Goal: Information Seeking & Learning: Find specific fact

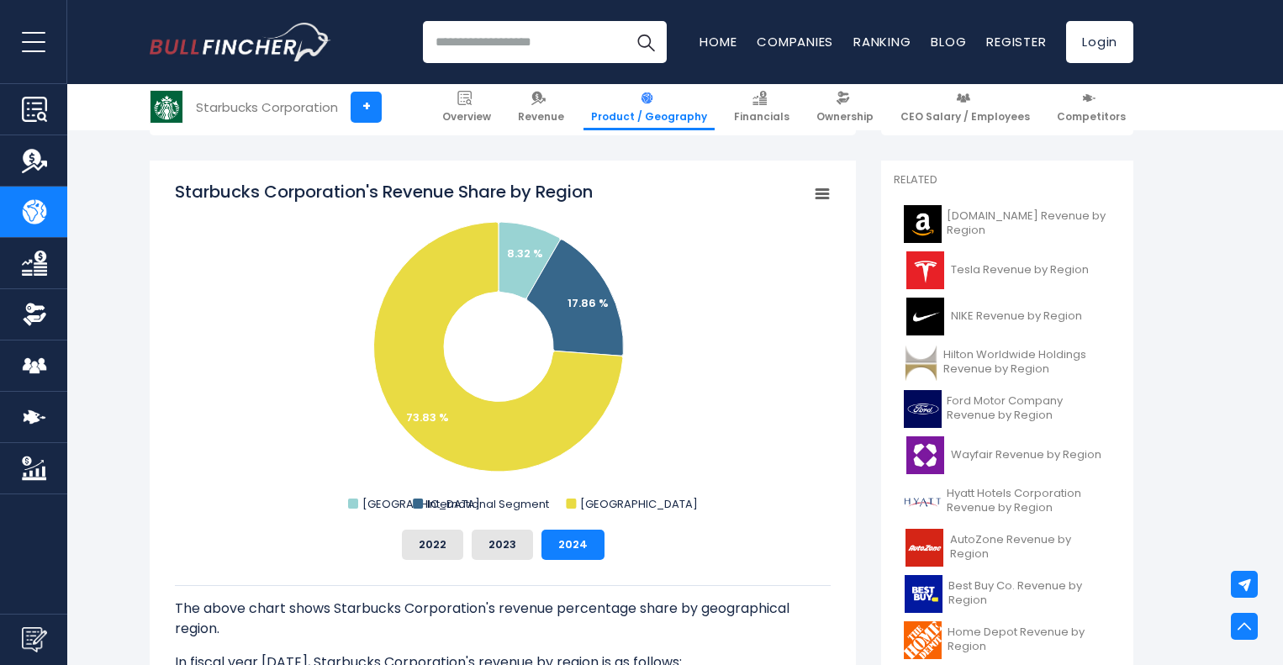
scroll to position [410, 0]
click at [587, 314] on icon "Starbucks Corporation's Revenue Share by Region" at bounding box center [575, 298] width 97 height 116
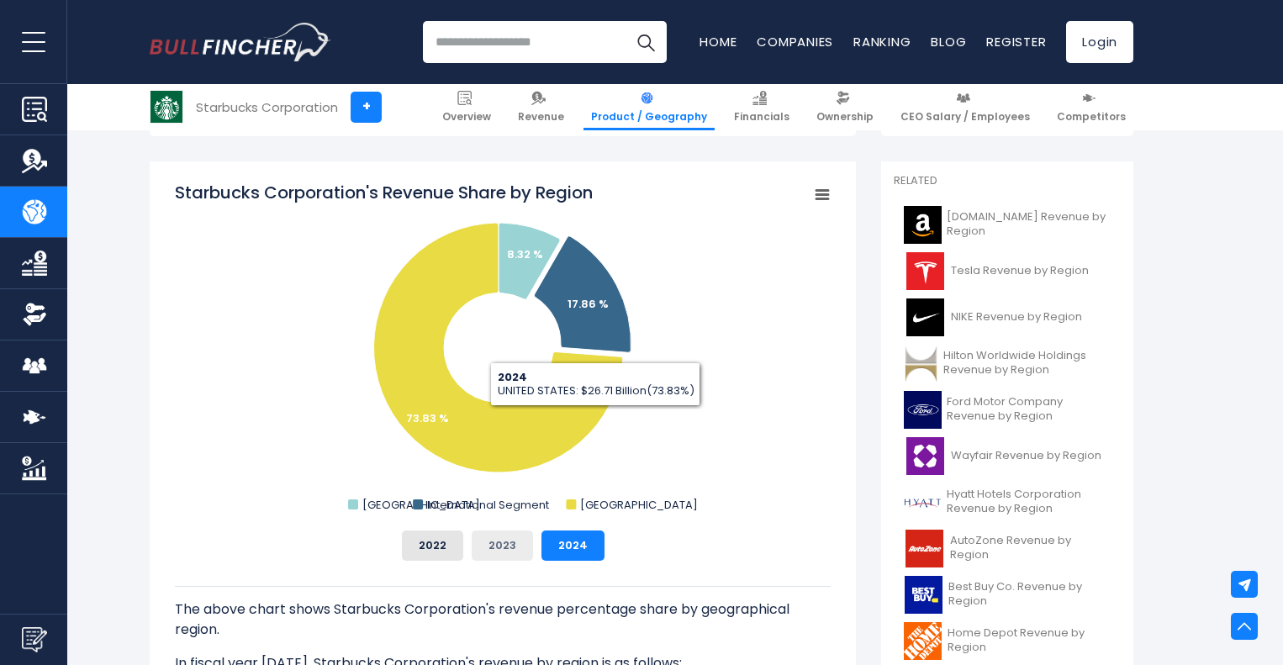
click at [505, 554] on button "2023" at bounding box center [502, 545] width 61 height 30
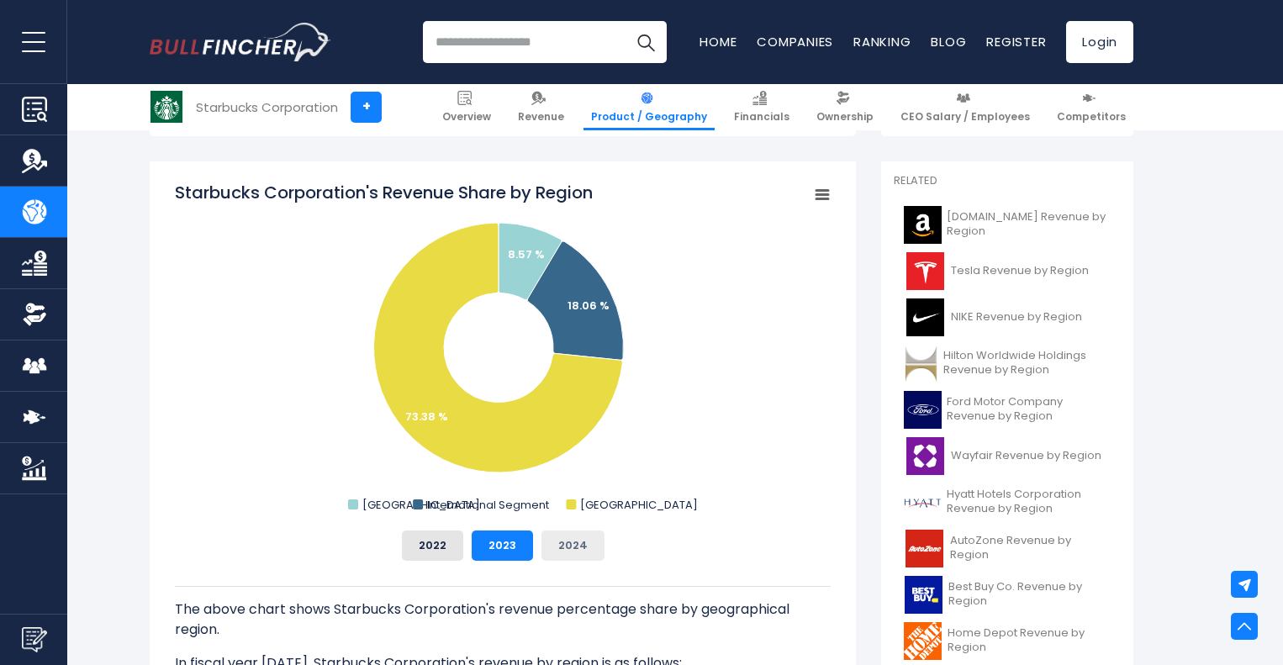
click at [566, 544] on button "2024" at bounding box center [572, 545] width 63 height 30
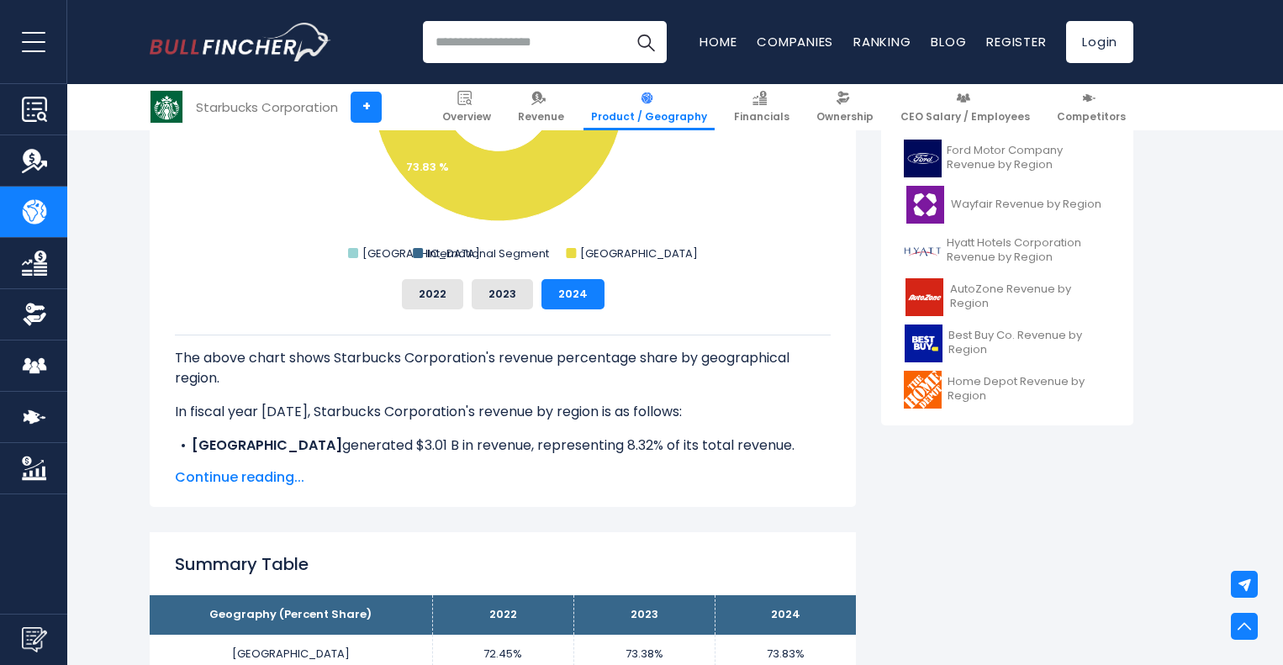
scroll to position [660, 0]
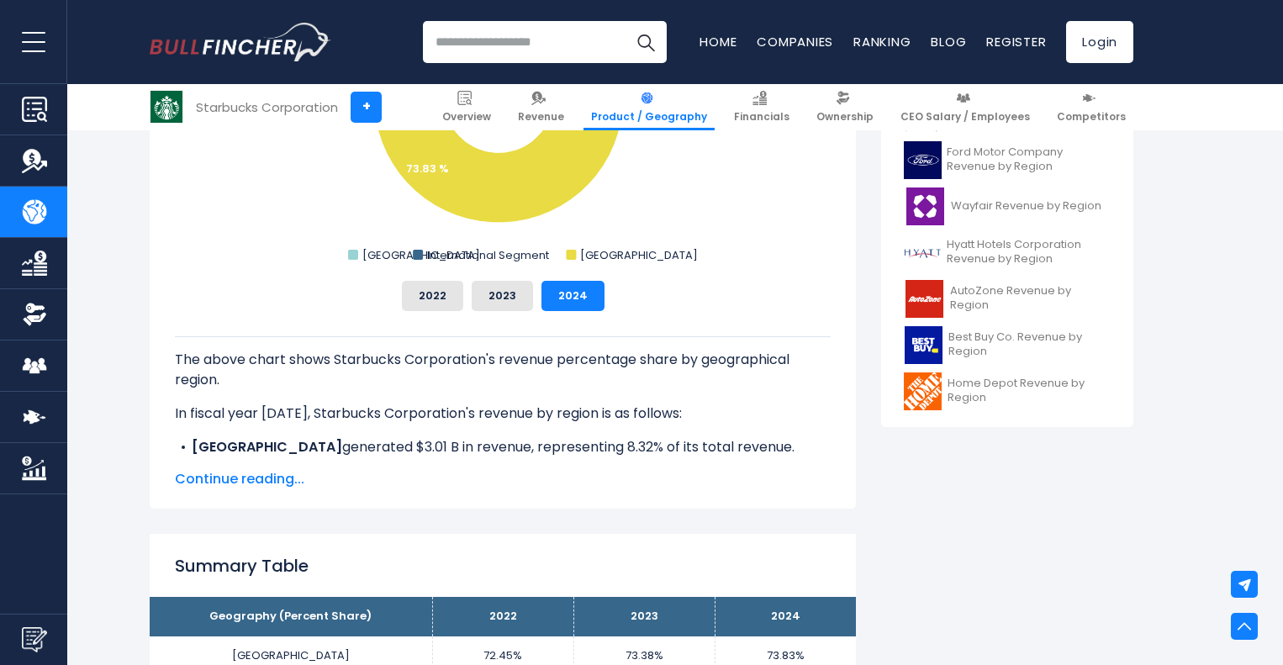
click at [274, 481] on span "Continue reading..." at bounding box center [503, 479] width 656 height 20
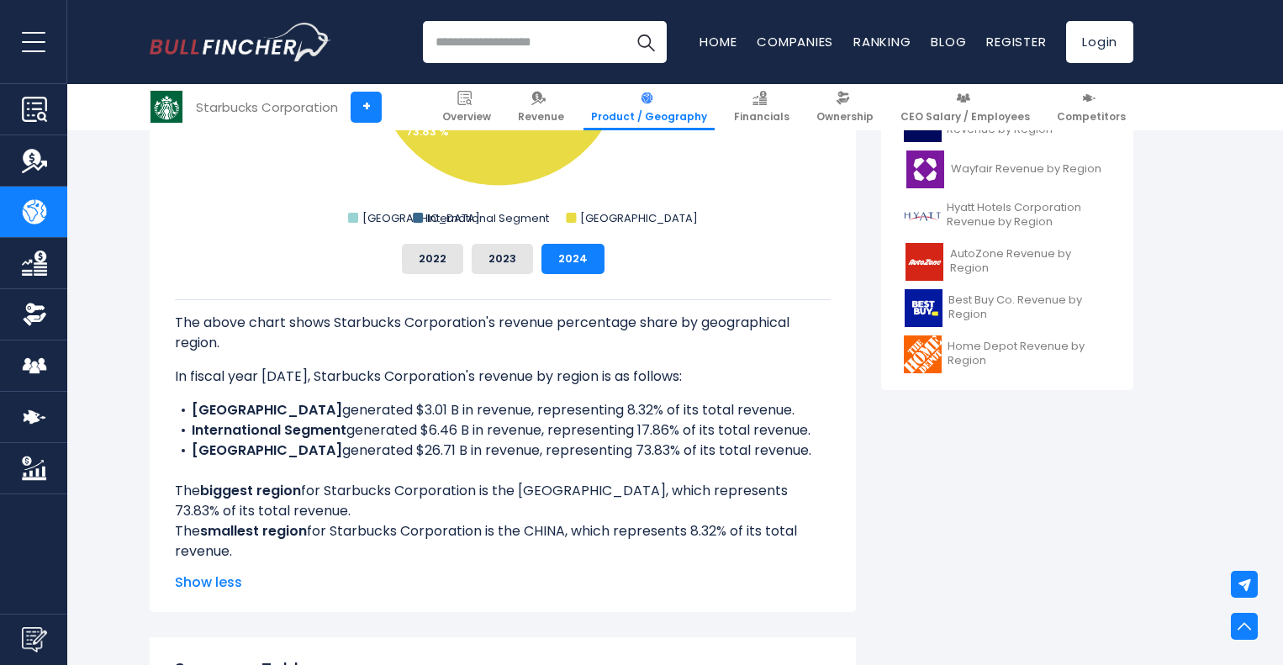
scroll to position [698, 0]
drag, startPoint x: 314, startPoint y: 409, endPoint x: 363, endPoint y: 417, distance: 49.5
click at [363, 417] on li "CHINA generated $3.01 B in revenue, representing 8.32% of its total revenue." at bounding box center [503, 409] width 656 height 20
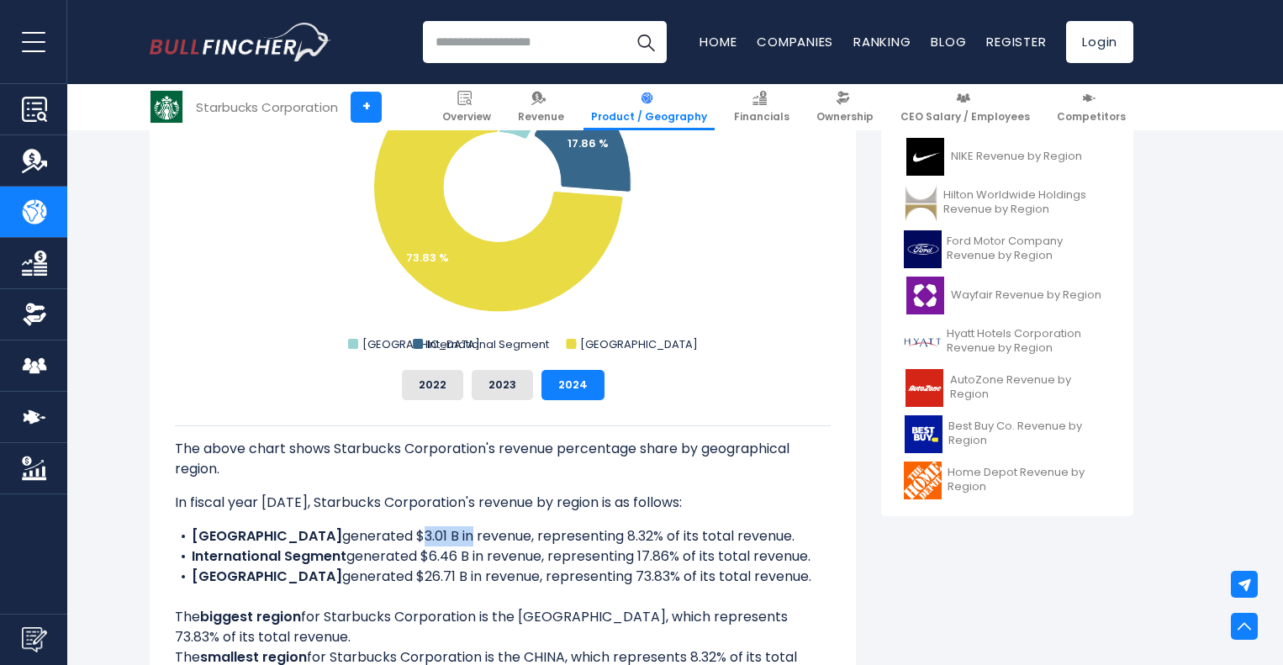
scroll to position [779, 0]
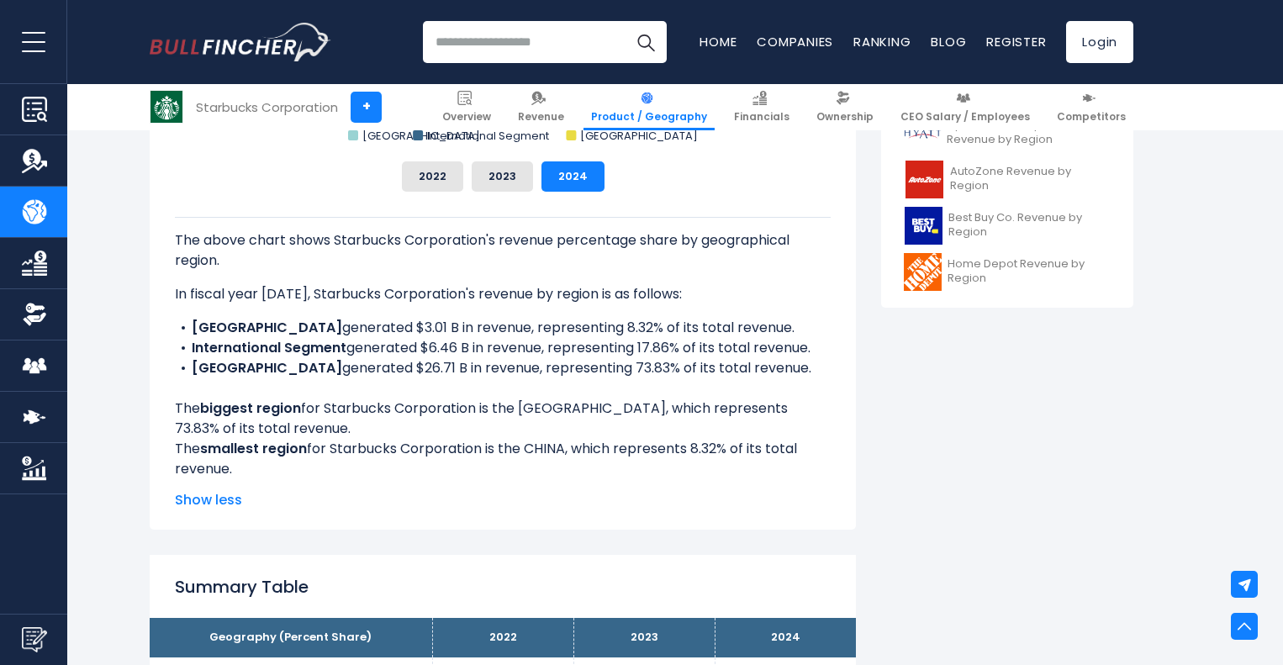
click at [323, 349] on b "International Segment" at bounding box center [269, 347] width 155 height 19
drag, startPoint x: 472, startPoint y: 351, endPoint x: 424, endPoint y: 349, distance: 47.9
click at [424, 349] on li "International Segment generated $6.46 B in revenue, representing 17.86% of its …" at bounding box center [503, 348] width 656 height 20
copy li "$6.46 B"
drag, startPoint x: 312, startPoint y: 329, endPoint x: 354, endPoint y: 328, distance: 42.0
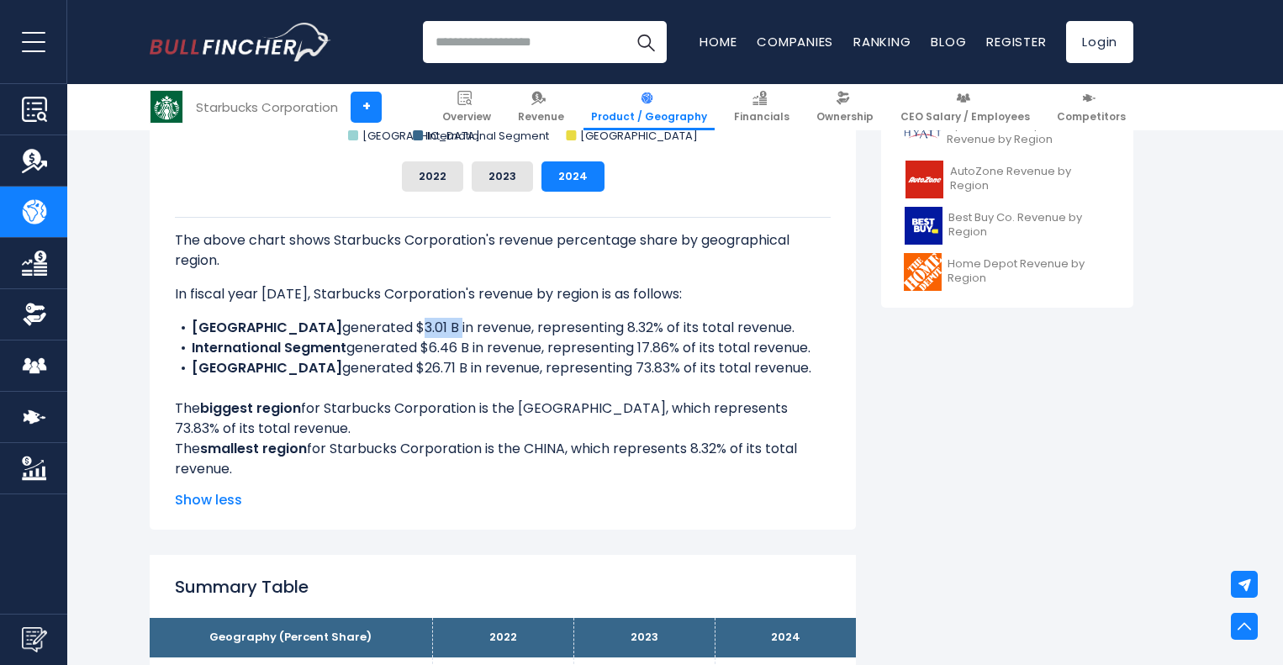
click at [354, 328] on li "CHINA generated $3.01 B in revenue, representing 8.32% of its total revenue." at bounding box center [503, 328] width 656 height 20
copy li "$3.01 B"
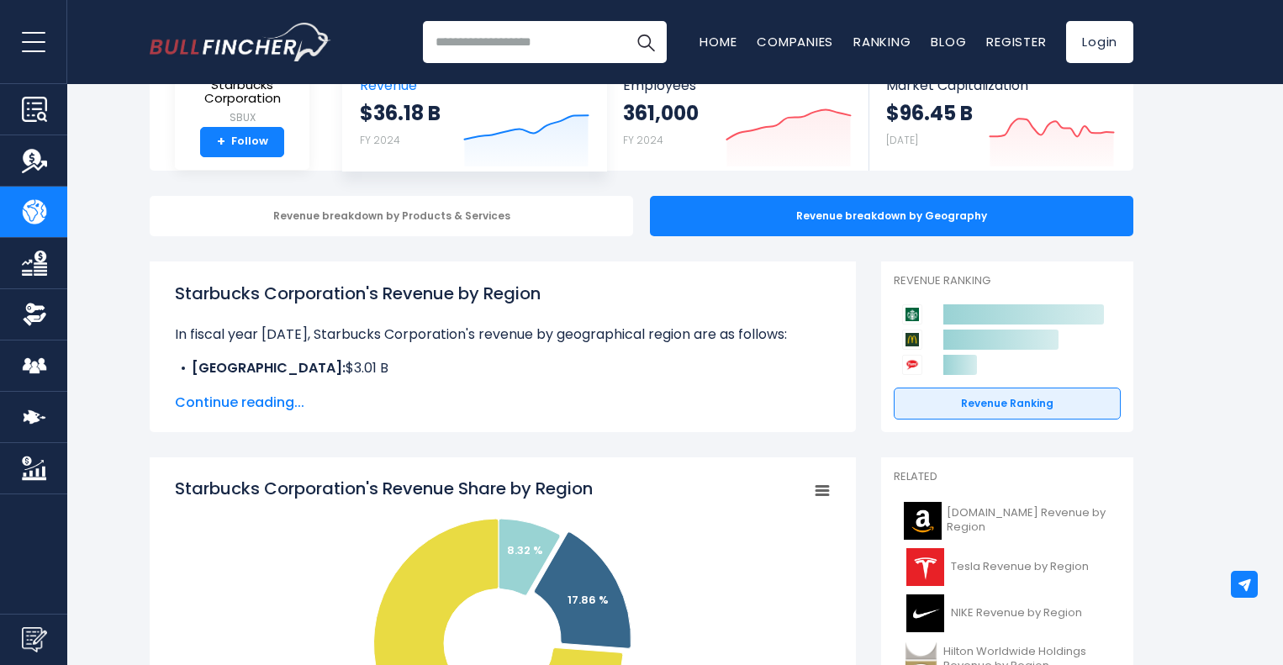
scroll to position [0, 0]
